Goal: Task Accomplishment & Management: Complete application form

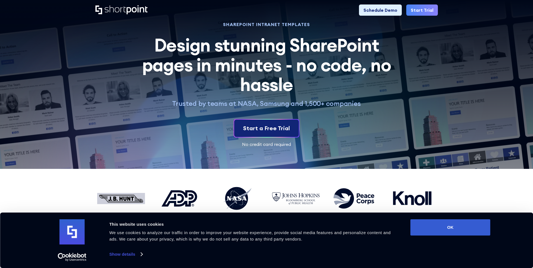
click at [265, 132] on div "Start a Free Trial" at bounding box center [266, 128] width 47 height 8
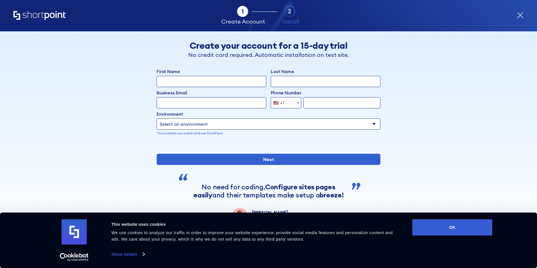
click at [211, 80] on input "First Name" at bounding box center [212, 81] width 110 height 11
type input "Gigi"
type input "Gierbolini"
type input "ggierbolini@ucare.org"
click at [334, 102] on input "form" at bounding box center [342, 102] width 77 height 11
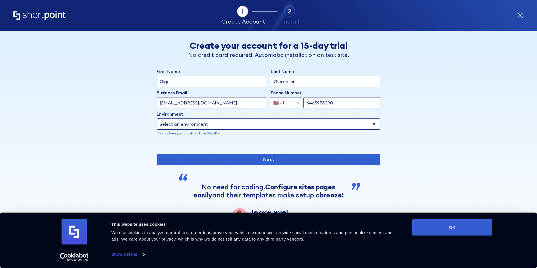
type input "6465973090"
drag, startPoint x: 253, startPoint y: 118, endPoint x: 251, endPoint y: 122, distance: 4.6
click at [252, 118] on div "Environment Select an environment Microsoft 365 SharePoint Online SharePoint 20…" at bounding box center [269, 123] width 224 height 25
click at [249, 125] on select "Select an environment Microsoft 365 SharePoint Online SharePoint 2019 (On-Premi…" at bounding box center [269, 123] width 224 height 11
select select "SharePoint Online"
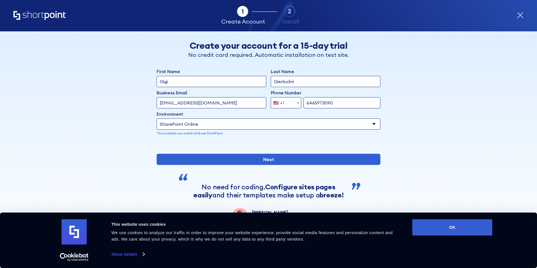
click at [157, 118] on select "Select an environment Microsoft 365 SharePoint Online SharePoint 2019 (On-Premi…" at bounding box center [269, 123] width 224 height 11
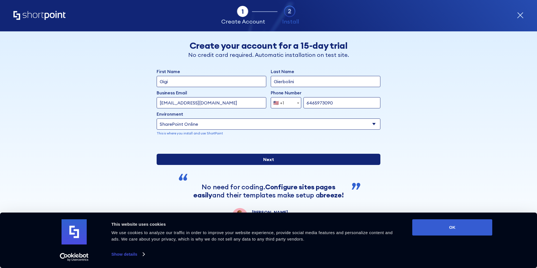
click at [224, 165] on input "Next" at bounding box center [269, 159] width 224 height 11
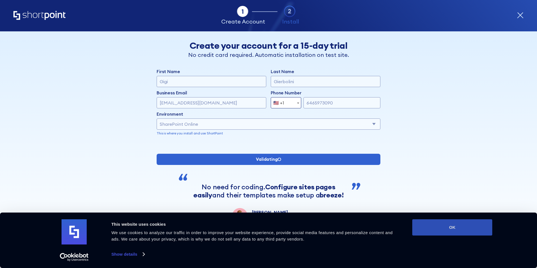
click at [465, 230] on button "OK" at bounding box center [452, 227] width 80 height 16
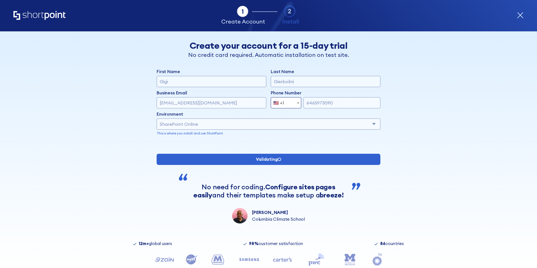
click at [194, 128] on div "Select an environment Microsoft 365 SharePoint Online SharePoint 2019 (On-Premi…" at bounding box center [269, 123] width 224 height 11
